Goal: Transaction & Acquisition: Download file/media

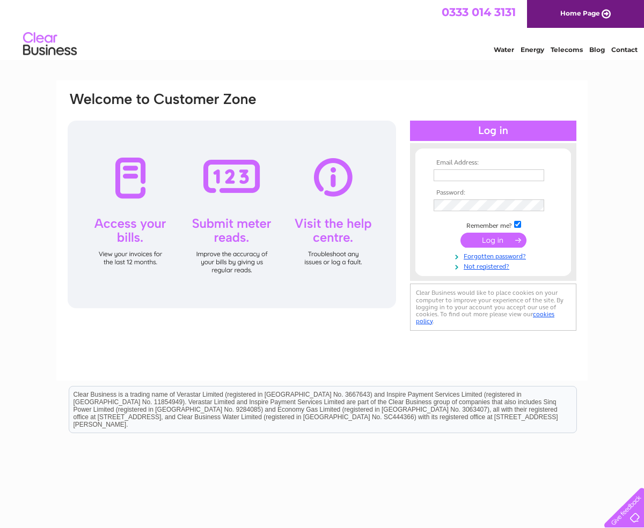
type input "david@dhdalrymple.co.uk"
click at [486, 239] on input "submit" at bounding box center [493, 240] width 66 height 15
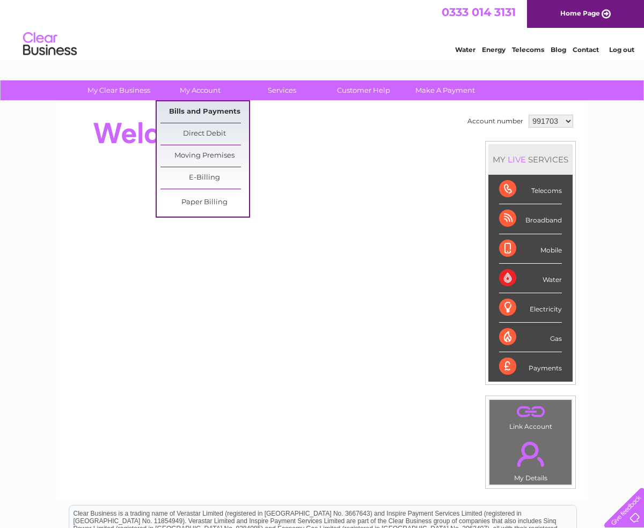
click at [200, 112] on link "Bills and Payments" at bounding box center [204, 111] width 88 height 21
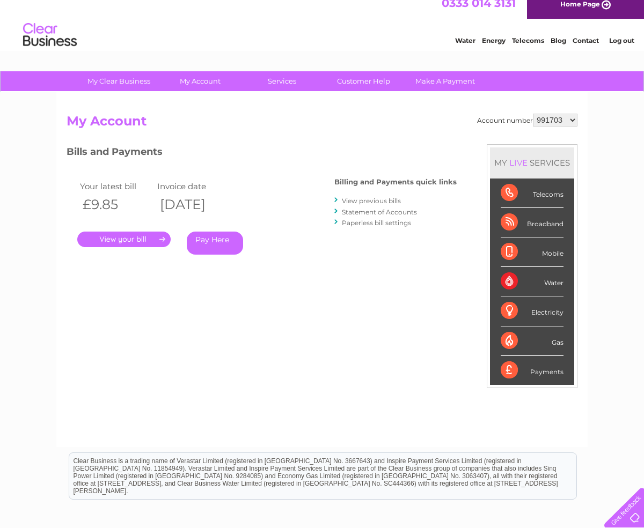
scroll to position [10, 0]
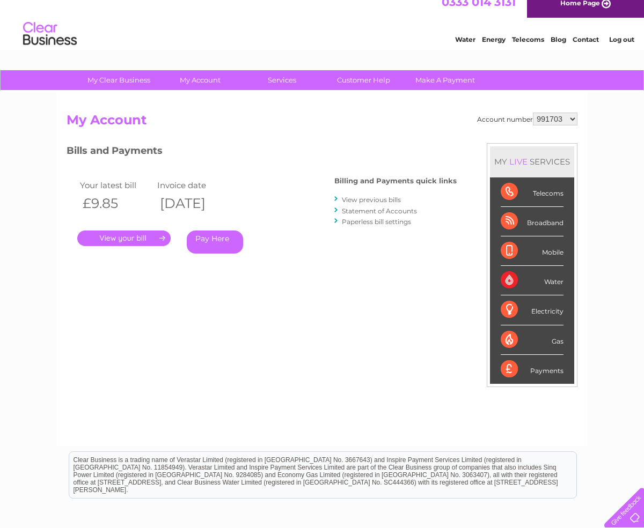
click at [572, 118] on select "991703 1147042" at bounding box center [555, 119] width 45 height 13
select select "1147042"
click at [534, 113] on select "991703 1147042" at bounding box center [555, 119] width 45 height 13
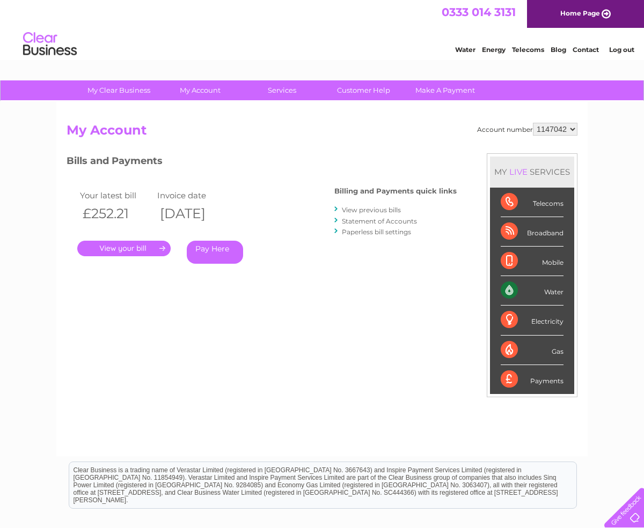
click at [131, 250] on link "." at bounding box center [123, 249] width 93 height 16
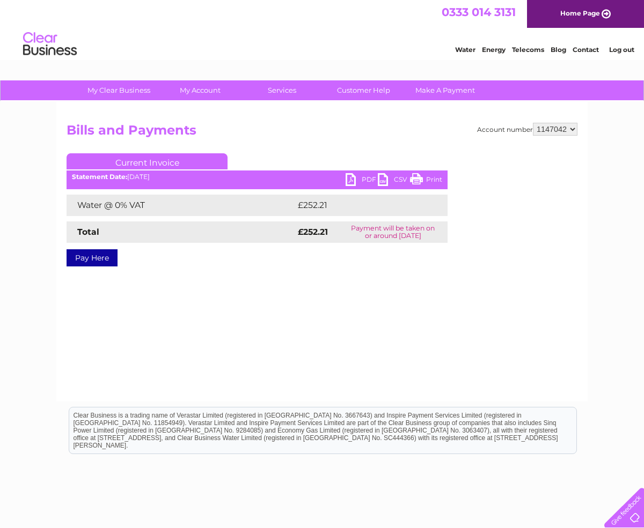
click at [364, 178] on link "PDF" at bounding box center [361, 181] width 32 height 16
